Goal: Browse casually

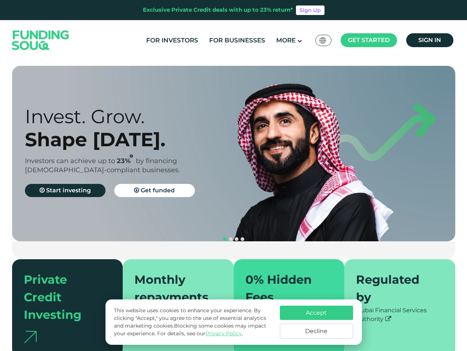
click at [368, 40] on span "Get started" at bounding box center [369, 40] width 42 height 7
click at [234, 154] on div "Invest. Grow. Shape [DATE]. Investors can achieve up to 23% by financing [DEMOG…" at bounding box center [135, 154] width 221 height 98
click at [233, 154] on div "Invest. Grow. Shape [DATE]. Investors can achieve up to 23% by financing [DEMOG…" at bounding box center [135, 154] width 221 height 98
click at [0, 205] on section "Prosperity Meets Principle. Shariah Compliance [DEMOGRAPHIC_DATA] compliant inv…" at bounding box center [233, 211] width 467 height 291
click at [234, 237] on button "navigation" at bounding box center [237, 240] width 6 height 6
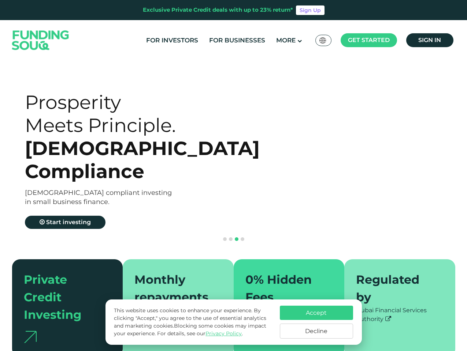
click at [225, 238] on span "navigation" at bounding box center [225, 240] width 4 height 4
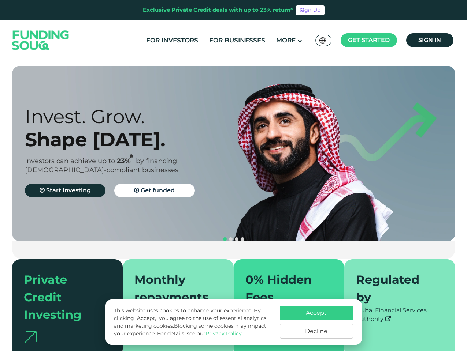
click at [231, 238] on span "navigation" at bounding box center [231, 240] width 4 height 4
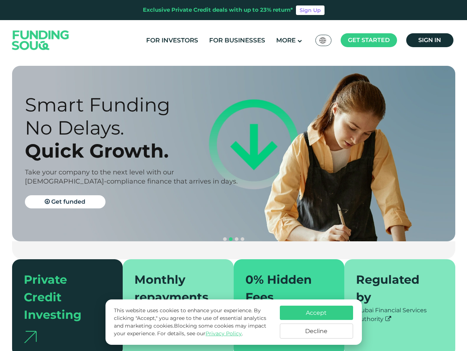
click at [237, 238] on span "navigation" at bounding box center [237, 240] width 4 height 4
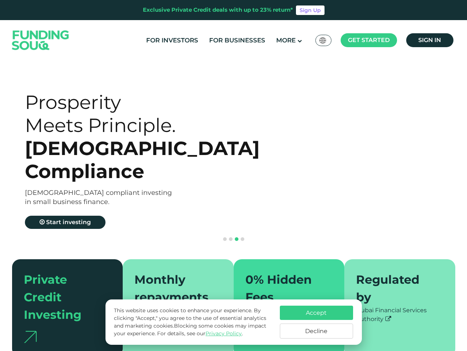
click at [242, 238] on span "navigation" at bounding box center [243, 240] width 4 height 4
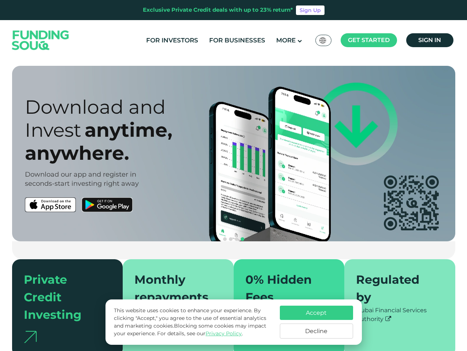
click at [316, 323] on div "Accept Decline" at bounding box center [316, 322] width 73 height 33
